Goal: Information Seeking & Learning: Learn about a topic

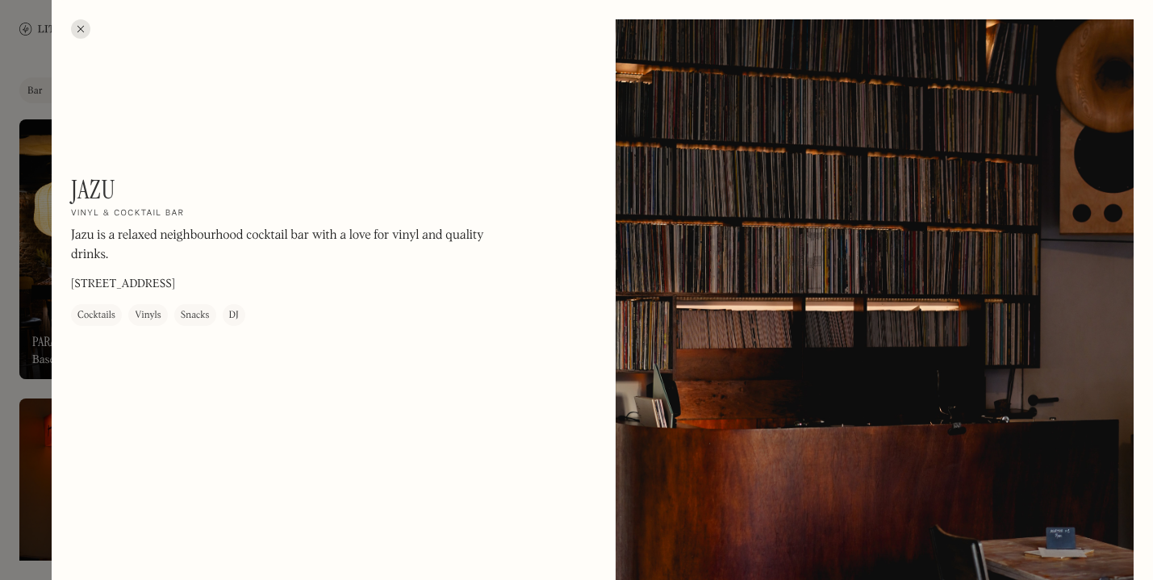
scroll to position [171, 0]
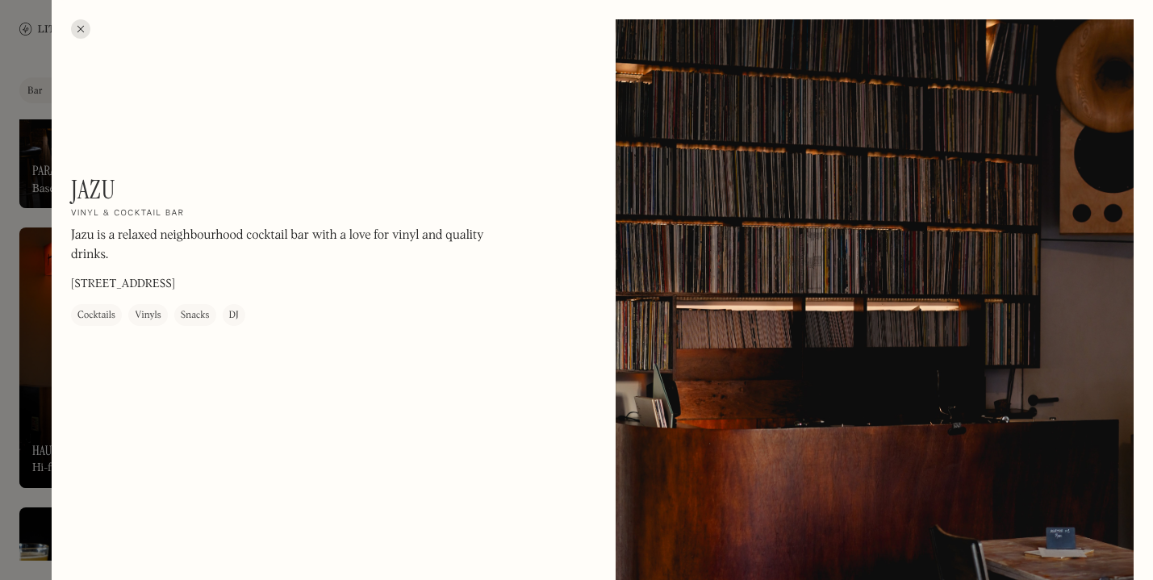
click at [13, 102] on div at bounding box center [576, 290] width 1153 height 580
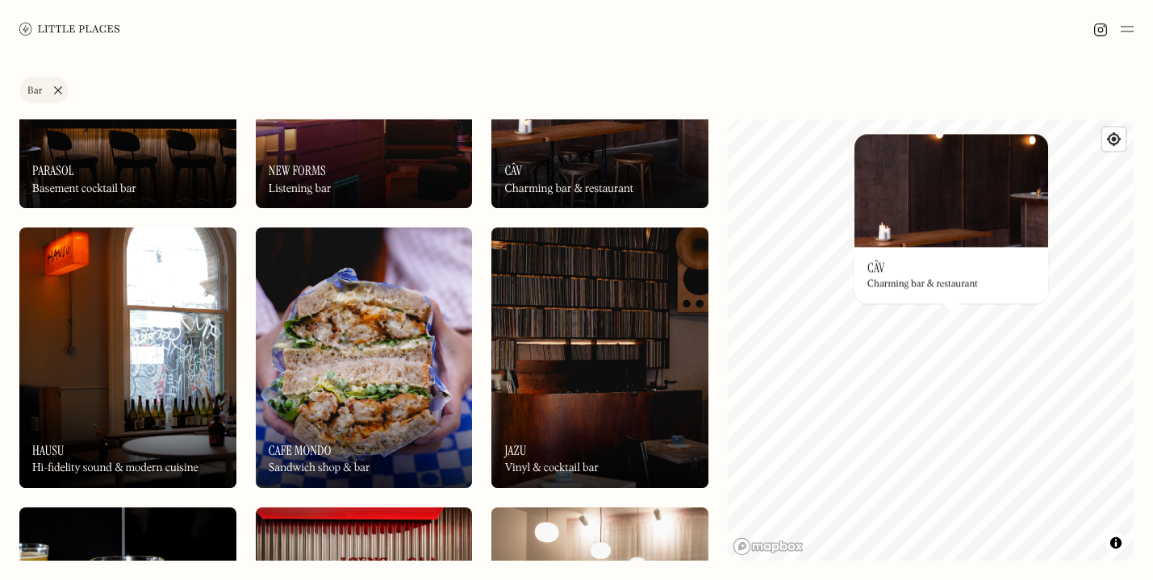
click at [56, 93] on link "Bar" at bounding box center [43, 90] width 49 height 26
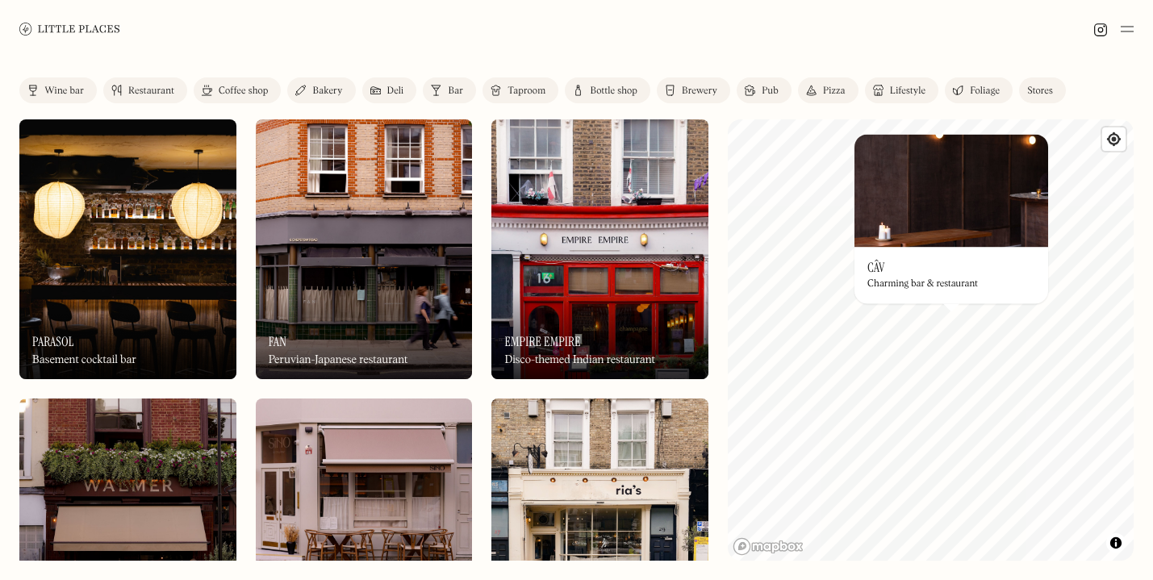
click at [147, 89] on div "Restaurant" at bounding box center [151, 91] width 46 height 10
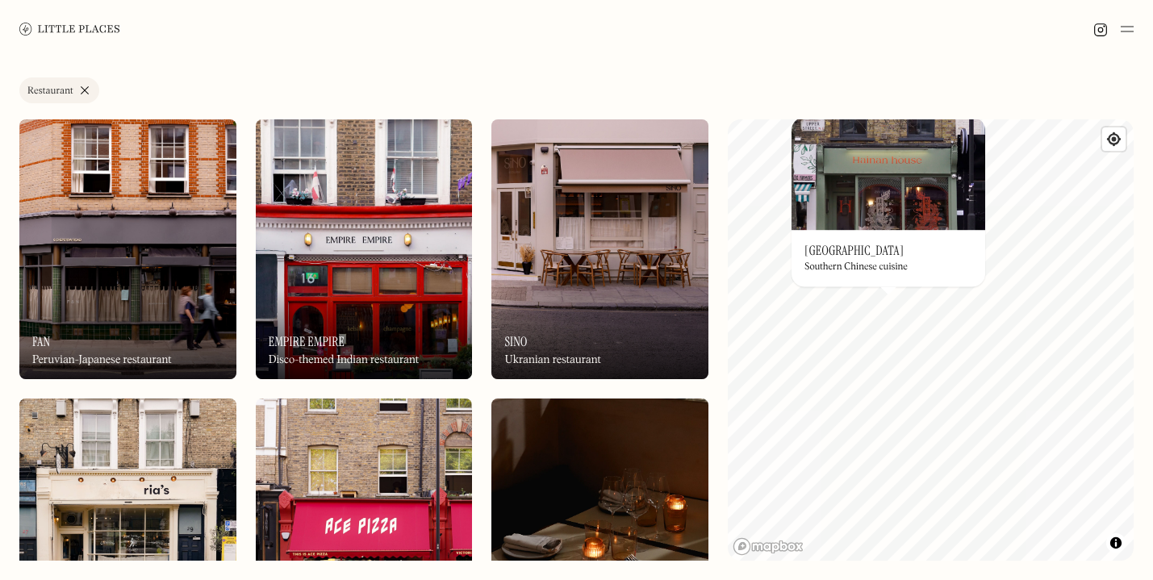
click at [85, 89] on link "Restaurant" at bounding box center [59, 90] width 80 height 26
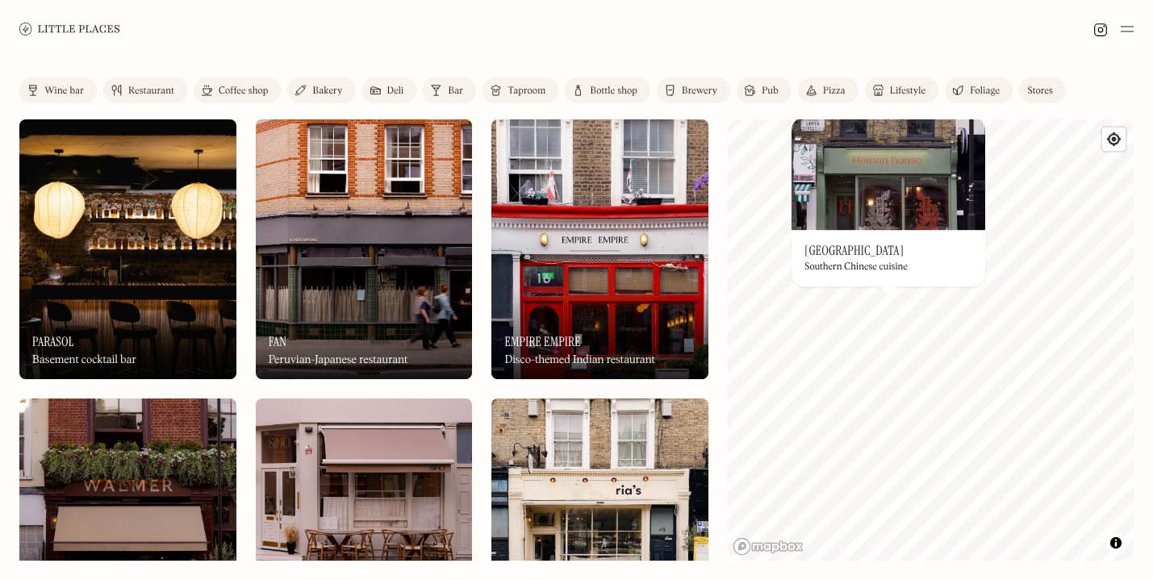
click at [311, 89] on link "Bakery" at bounding box center [321, 90] width 68 height 26
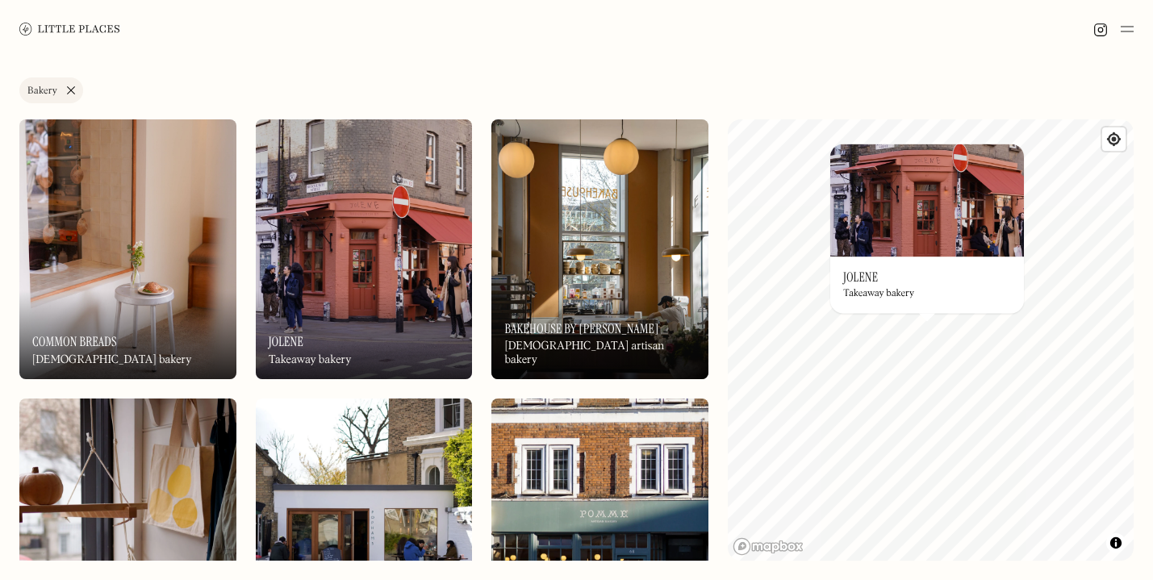
click at [426, 249] on img at bounding box center [364, 249] width 217 height 260
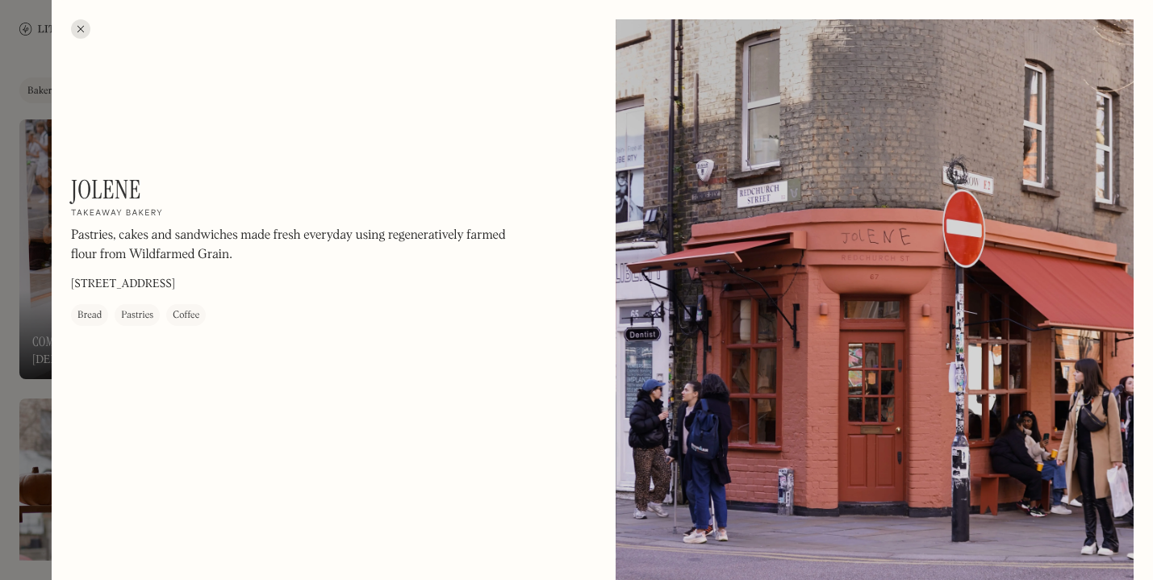
drag, startPoint x: 228, startPoint y: 282, endPoint x: 69, endPoint y: 285, distance: 159.8
click at [69, 285] on div "[PERSON_NAME] On Our Radar Takeaway bakery Pastries, cakes and sandwiches made …" at bounding box center [602, 362] width 1101 height 724
drag, startPoint x: 69, startPoint y: 282, endPoint x: 215, endPoint y: 275, distance: 146.2
click at [215, 275] on div "[PERSON_NAME] On Our Radar Takeaway bakery Pastries, cakes and sandwiches made …" at bounding box center [602, 362] width 1101 height 724
click at [230, 277] on div "[PERSON_NAME] On Our Radar Takeaway bakery Pastries, cakes and sandwiches made …" at bounding box center [289, 250] width 436 height 152
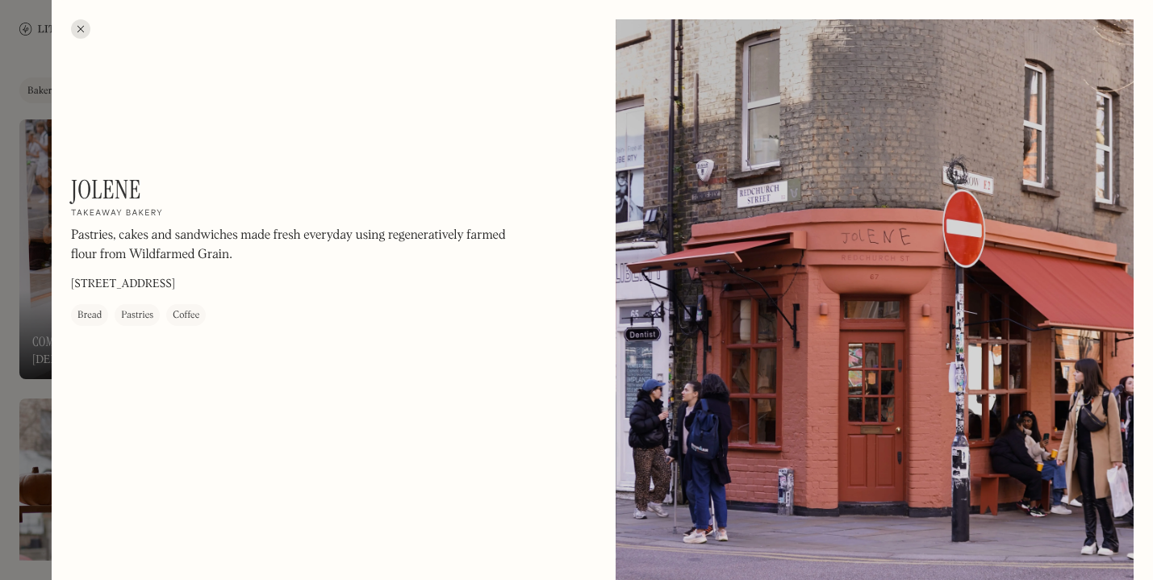
drag, startPoint x: 229, startPoint y: 280, endPoint x: 64, endPoint y: 272, distance: 165.6
click at [64, 272] on div "[PERSON_NAME] On Our Radar Takeaway bakery Pastries, cakes and sandwiches made …" at bounding box center [602, 362] width 1101 height 724
click at [105, 282] on p "[STREET_ADDRESS]" at bounding box center [123, 284] width 104 height 17
drag, startPoint x: 72, startPoint y: 283, endPoint x: 226, endPoint y: 278, distance: 154.2
click at [226, 278] on div "[PERSON_NAME] On Our Radar Takeaway bakery Pastries, cakes and sandwiches made …" at bounding box center [289, 250] width 436 height 152
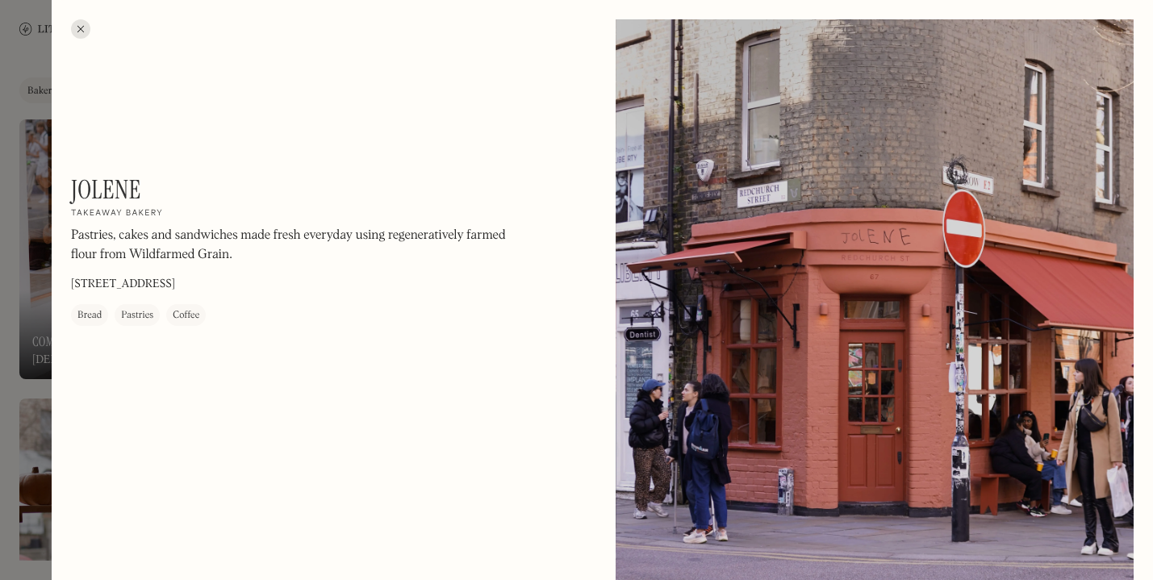
copy p "[STREET_ADDRESS]"
click at [82, 27] on div at bounding box center [80, 28] width 19 height 19
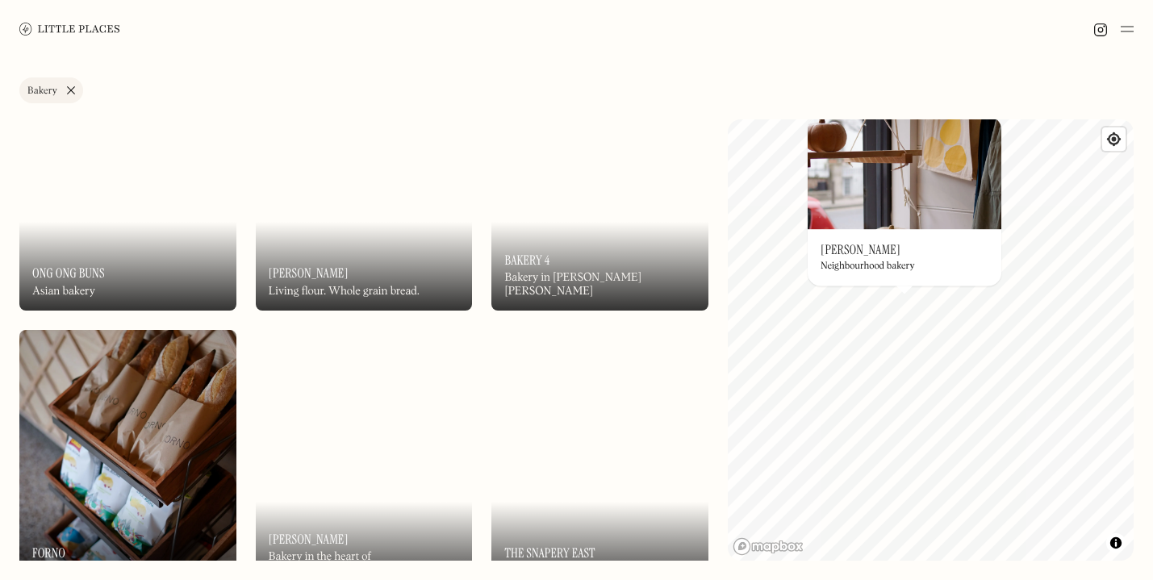
scroll to position [629, 0]
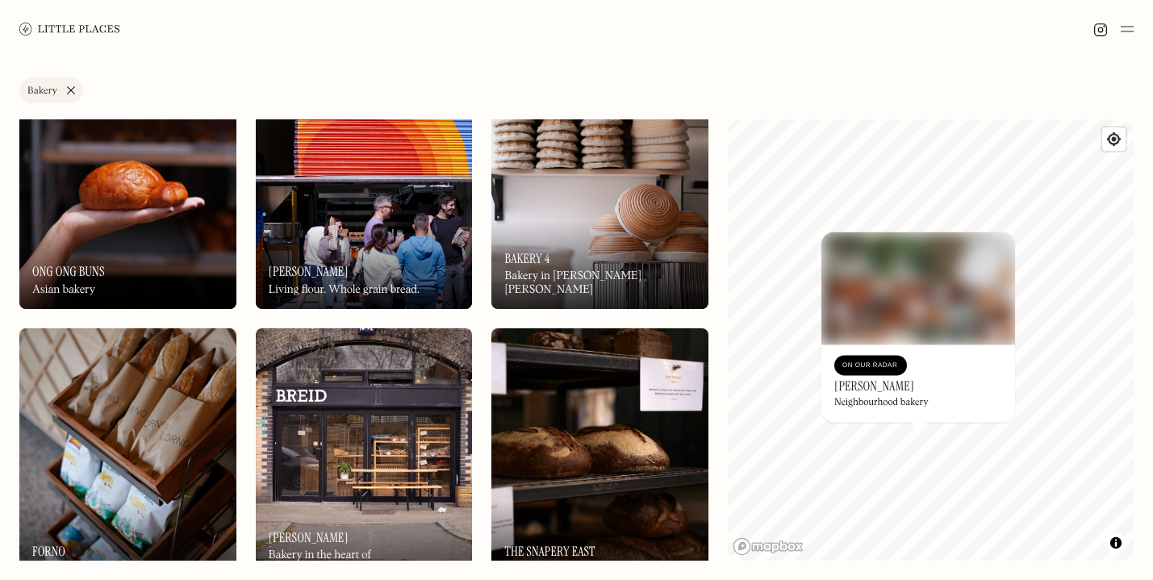
click at [71, 89] on link "Bakery" at bounding box center [51, 90] width 64 height 26
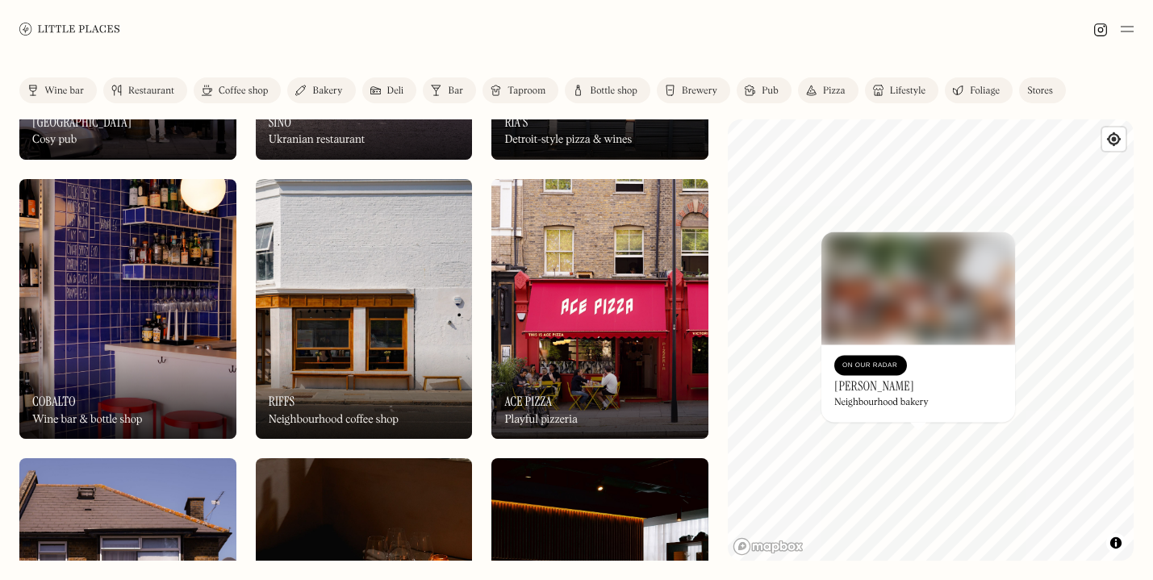
scroll to position [482, 0]
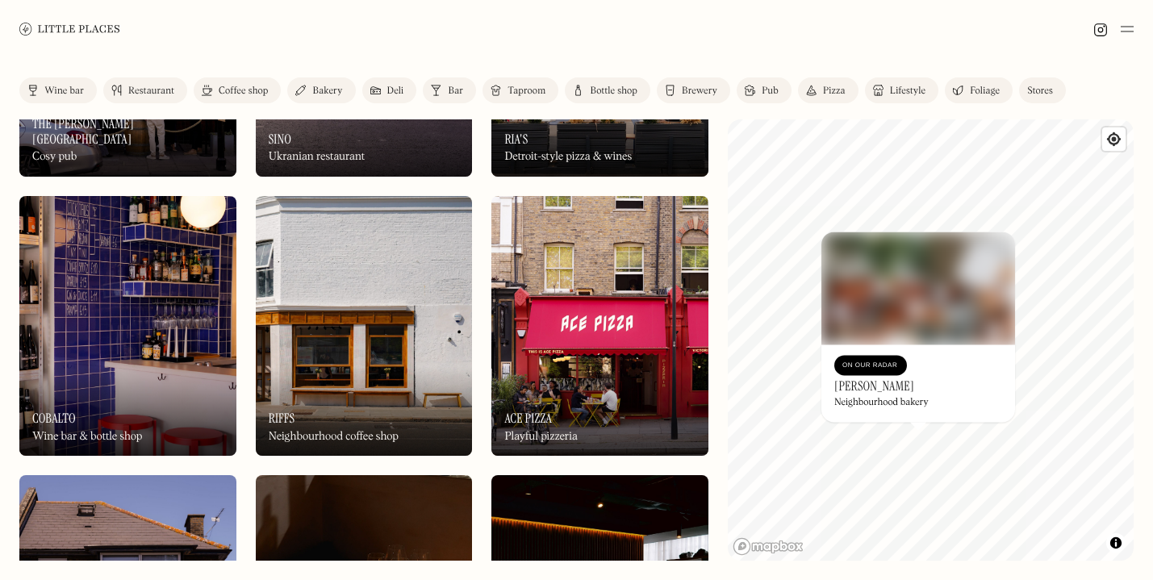
click at [64, 89] on div "Wine bar" at bounding box center [64, 91] width 40 height 10
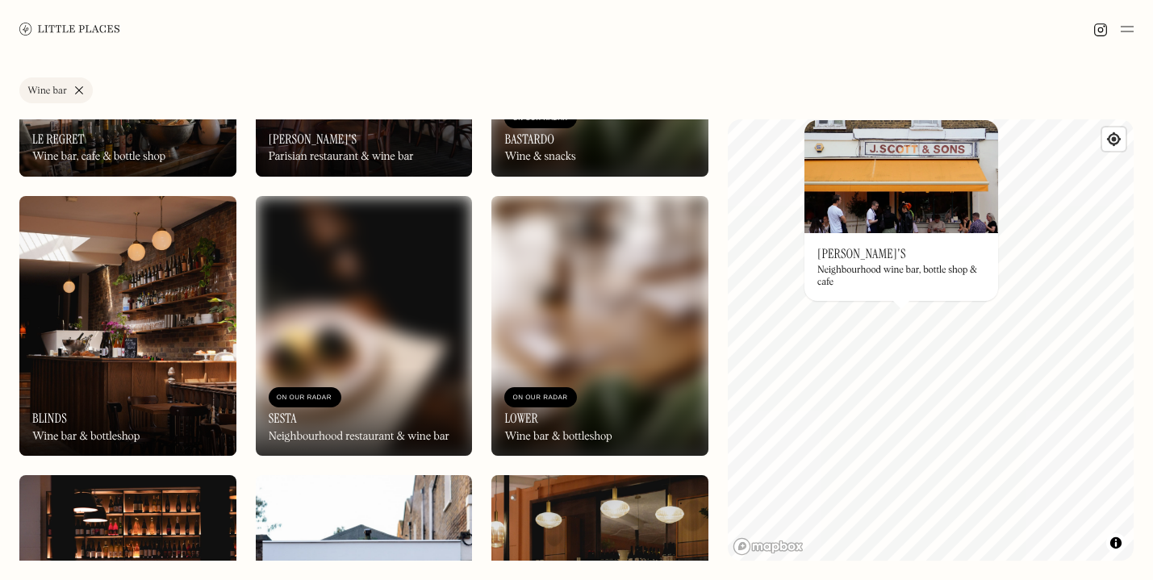
click at [81, 87] on link "Wine bar" at bounding box center [55, 90] width 73 height 26
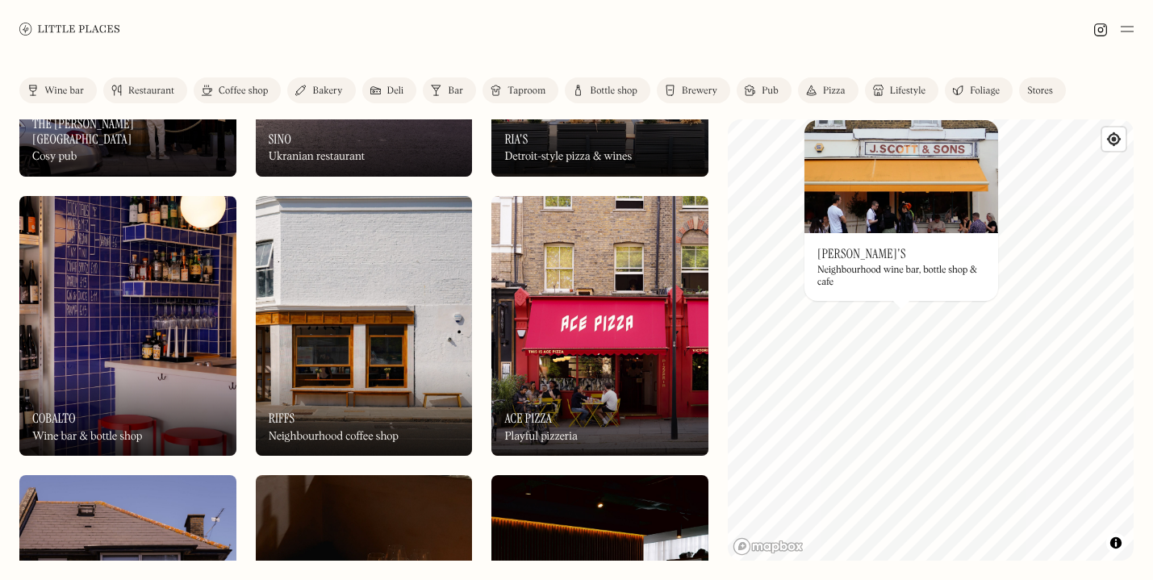
click at [235, 88] on div "Coffee shop" at bounding box center [243, 91] width 49 height 10
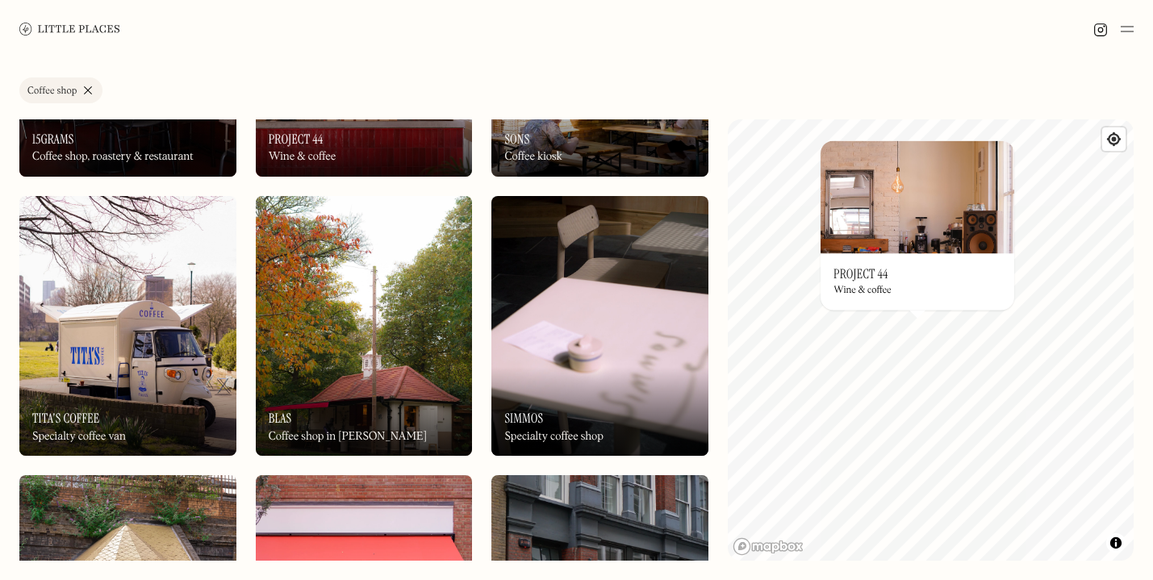
click at [866, 275] on h3 "Project 44" at bounding box center [860, 273] width 55 height 15
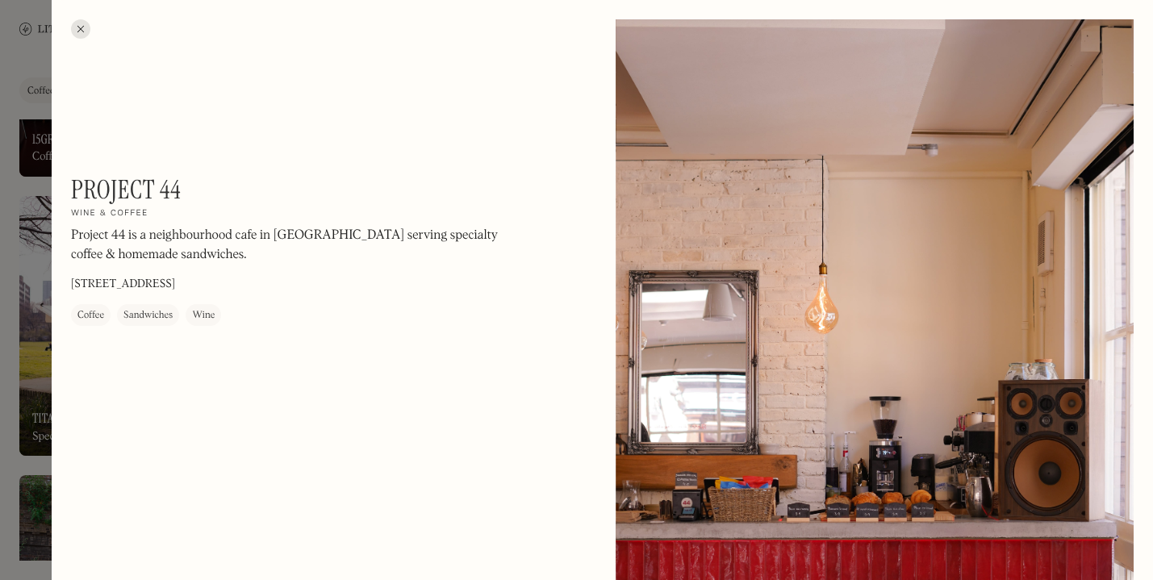
click at [78, 33] on div at bounding box center [80, 28] width 19 height 19
